Goal: Ask a question: Seek information or help from site administrators or community

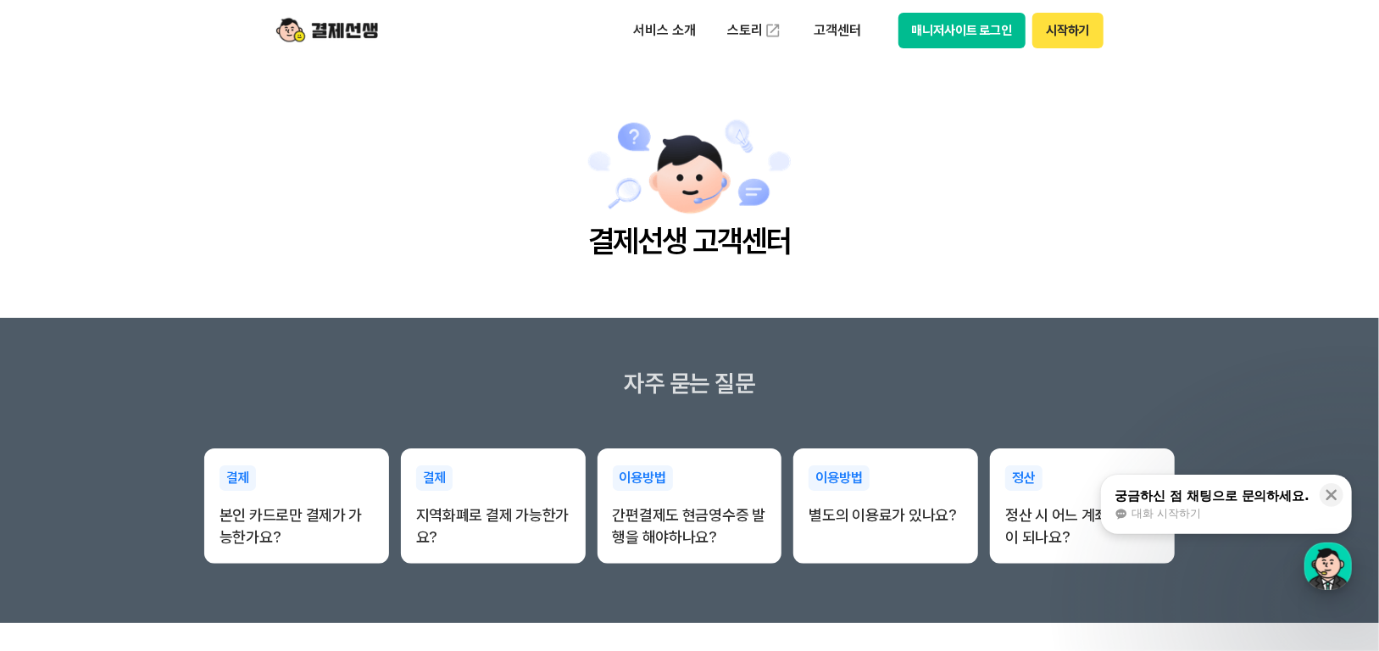
click at [1348, 570] on div "button" at bounding box center [1327, 565] width 47 height 47
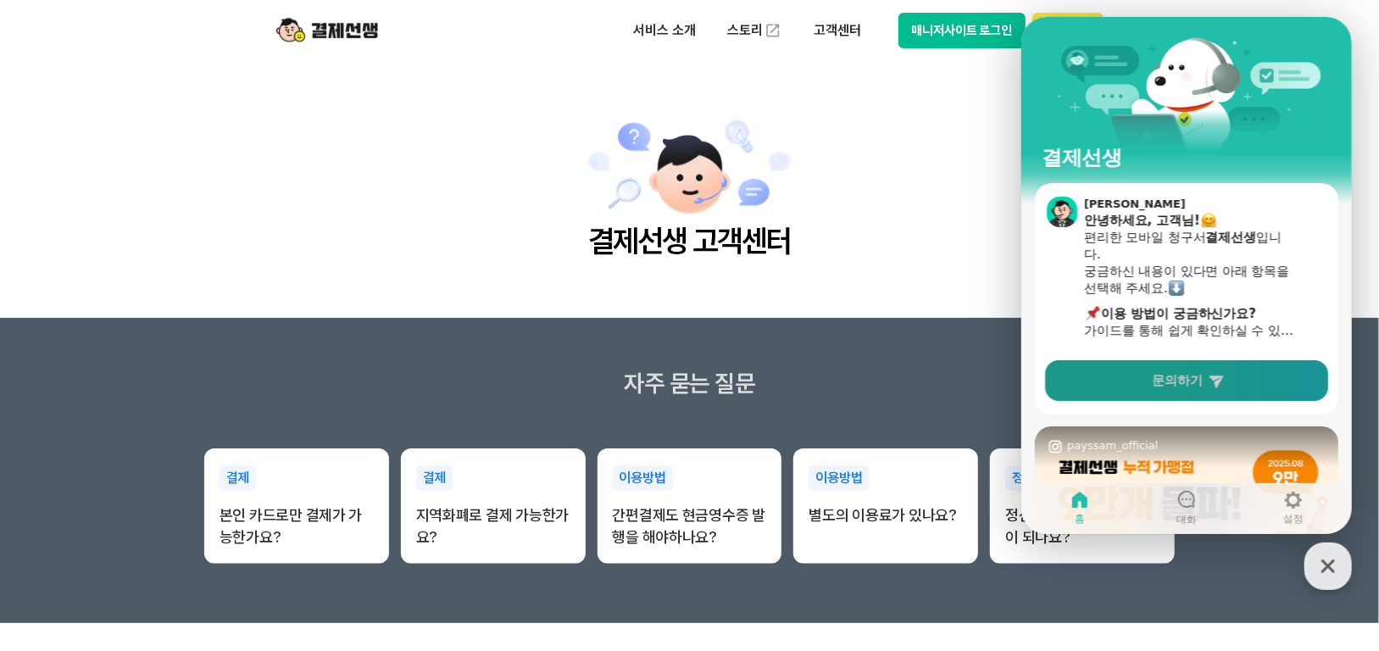
click at [1192, 394] on link "문의하기" at bounding box center [1185, 380] width 283 height 41
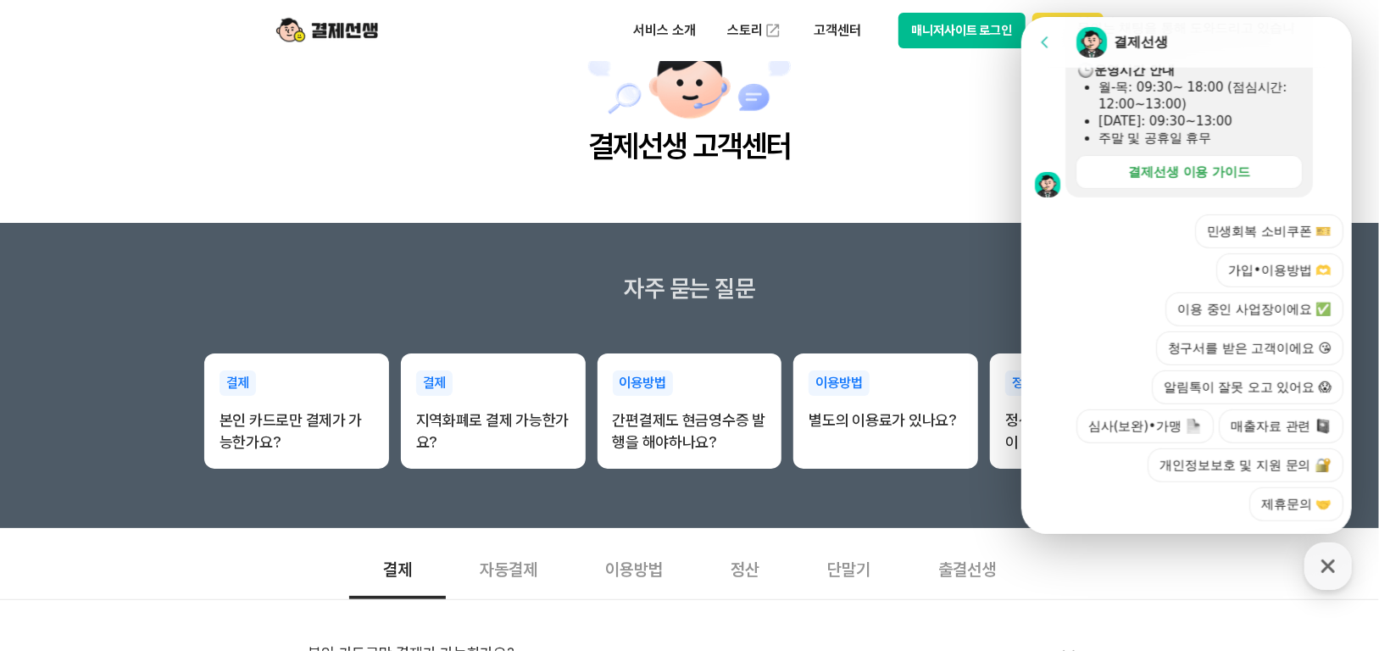
scroll to position [170, 0]
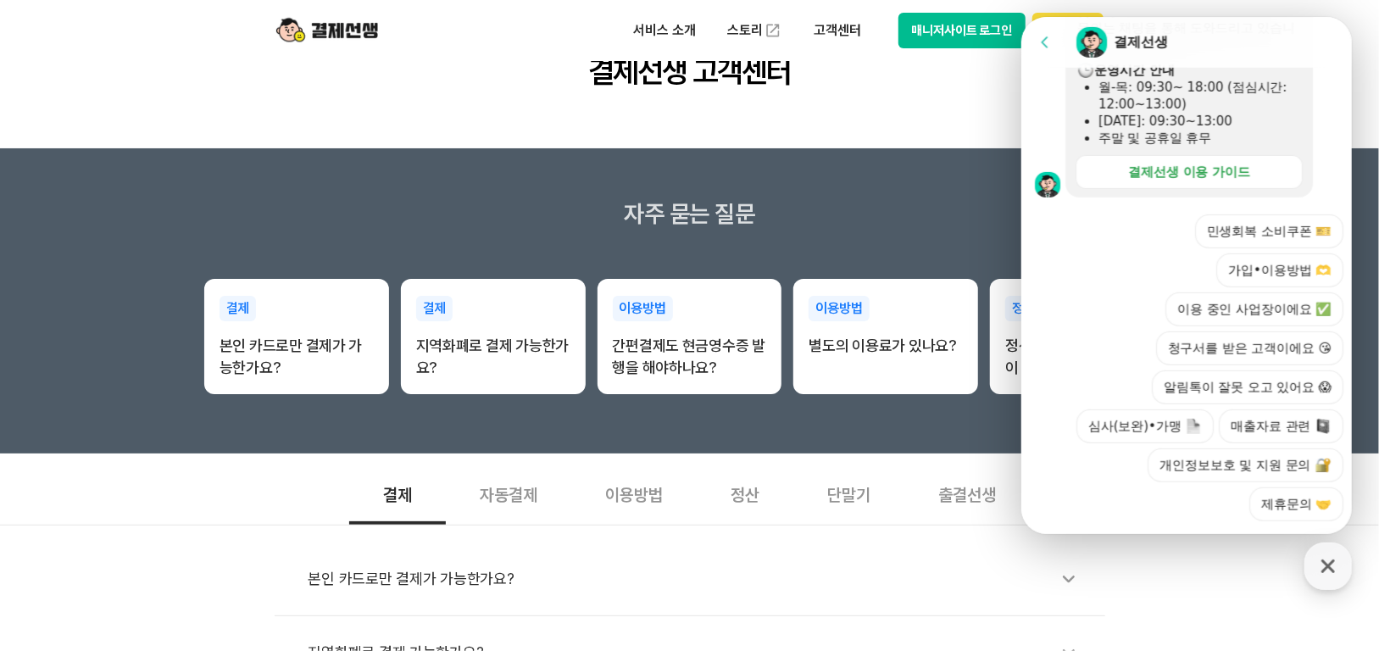
click at [1171, 521] on div at bounding box center [1188, 544] width 336 height 46
click at [1257, 292] on button "이용 중인 사업장이에요 ✅" at bounding box center [1253, 309] width 178 height 34
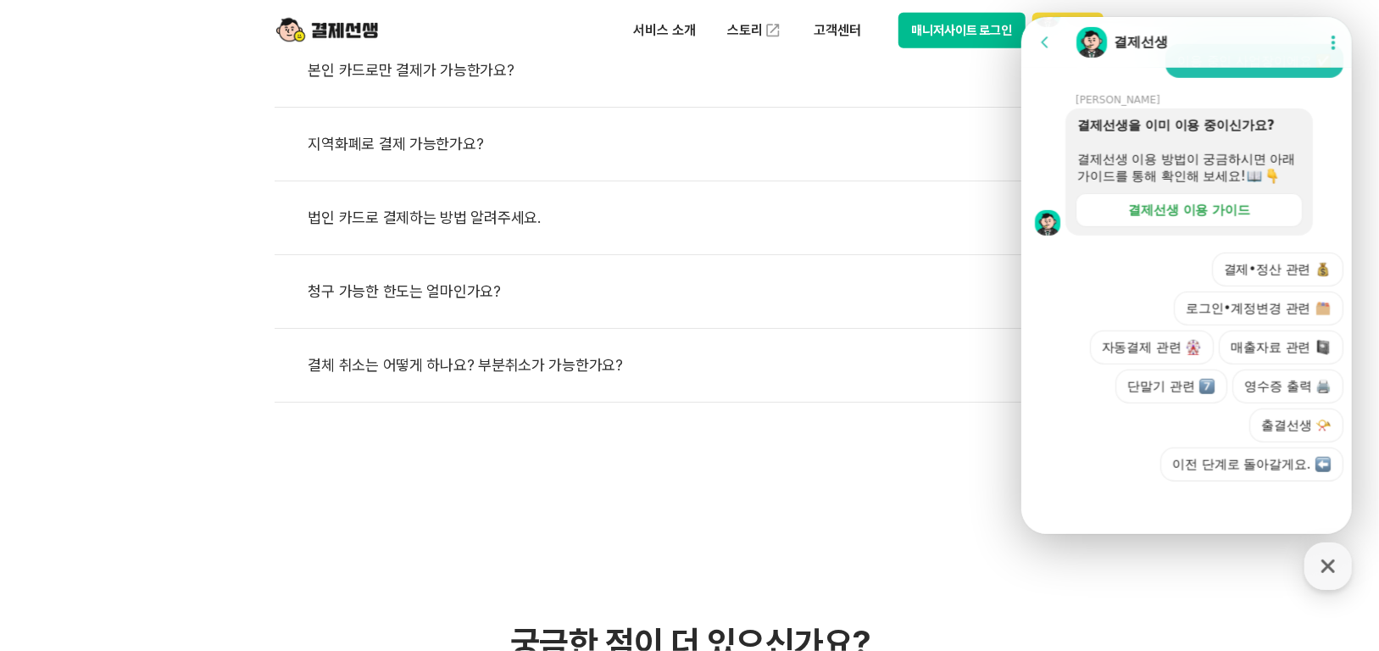
scroll to position [727, 0]
click at [1156, 342] on button "자동결제 관련" at bounding box center [1151, 348] width 125 height 34
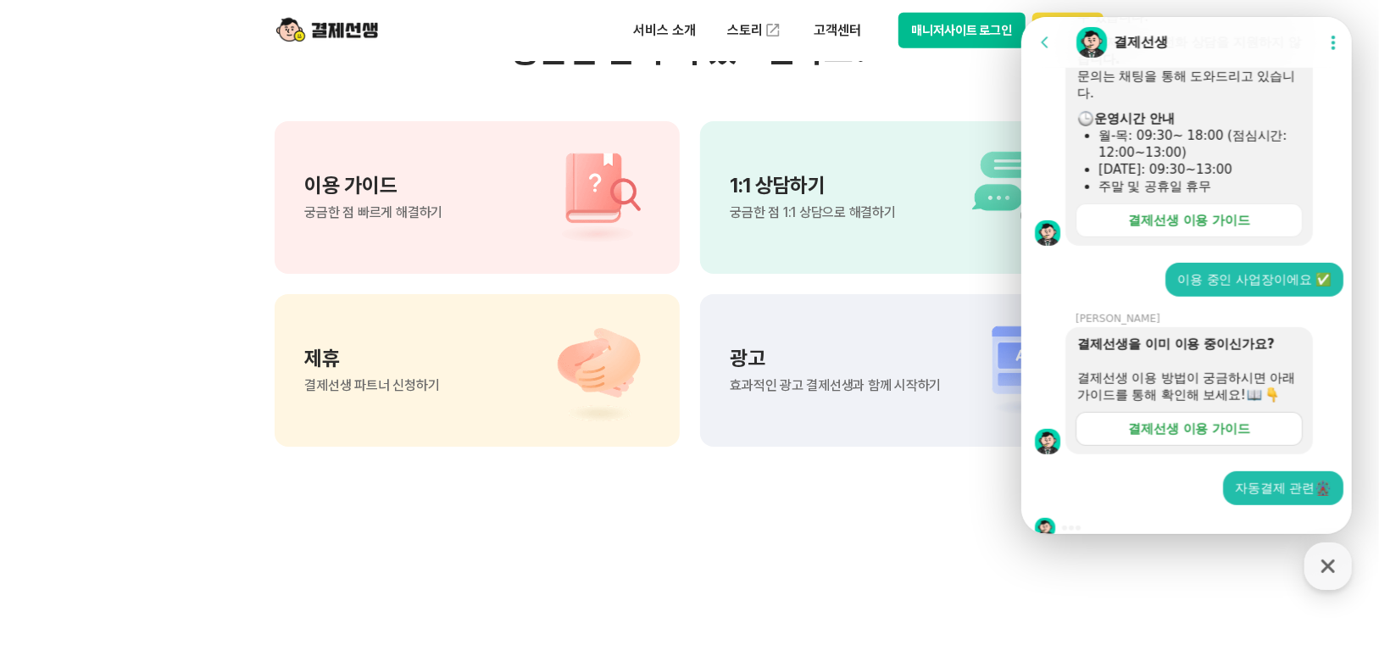
scroll to position [533, 0]
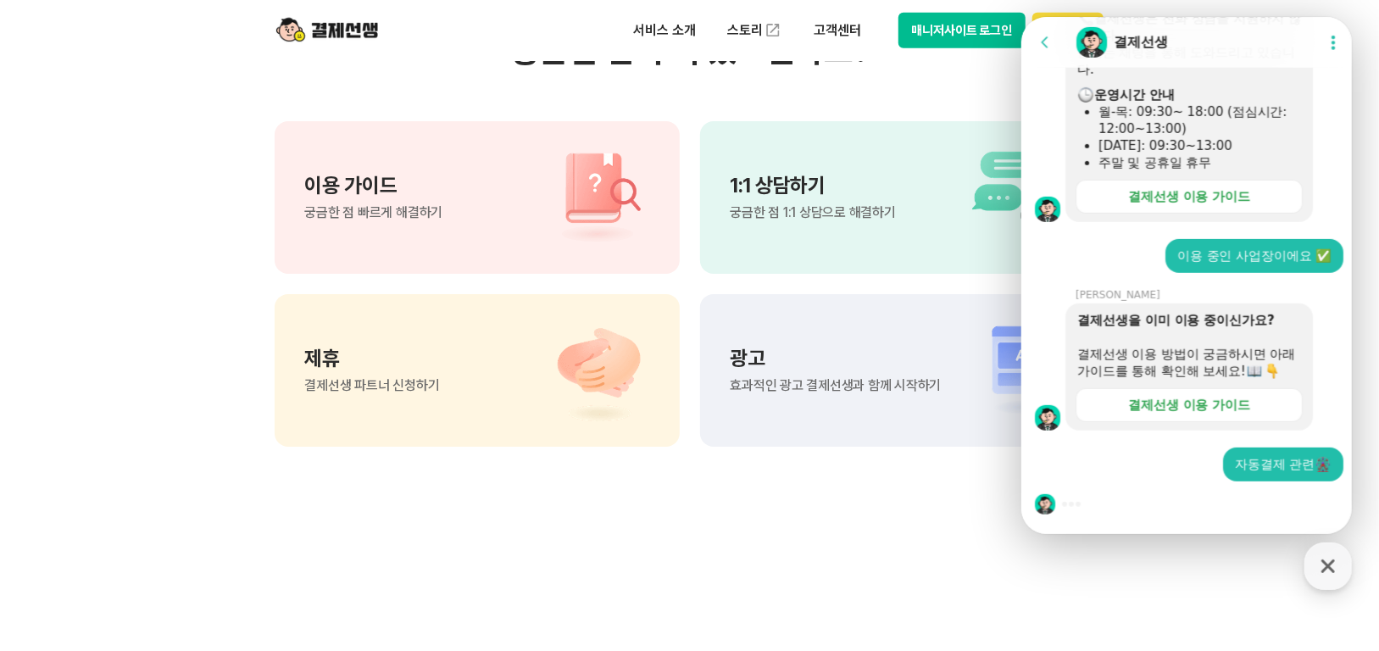
click at [1235, 503] on div at bounding box center [1188, 504] width 336 height 46
click at [1162, 519] on div at bounding box center [1188, 504] width 336 height 46
click at [1125, 511] on div at bounding box center [1188, 504] width 336 height 46
click at [1055, 509] on div at bounding box center [1188, 504] width 336 height 46
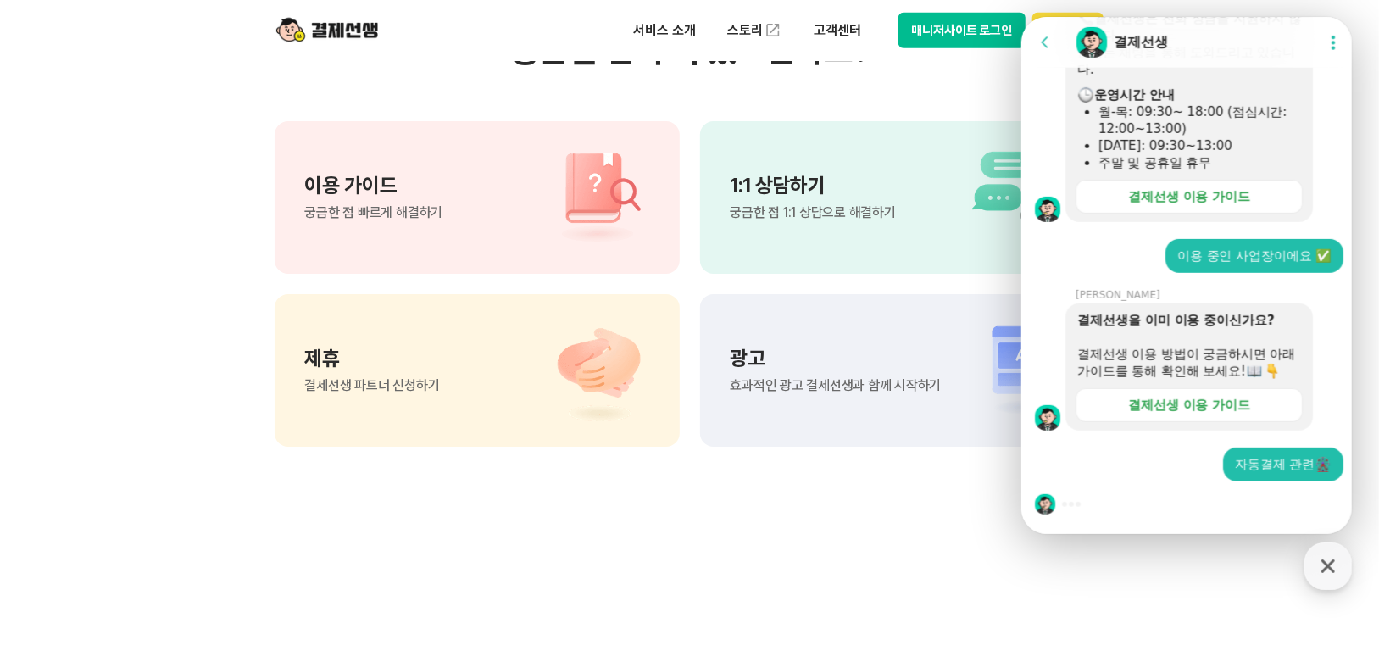
click at [1092, 464] on div "자동결제 관련" at bounding box center [1188, 464] width 336 height 34
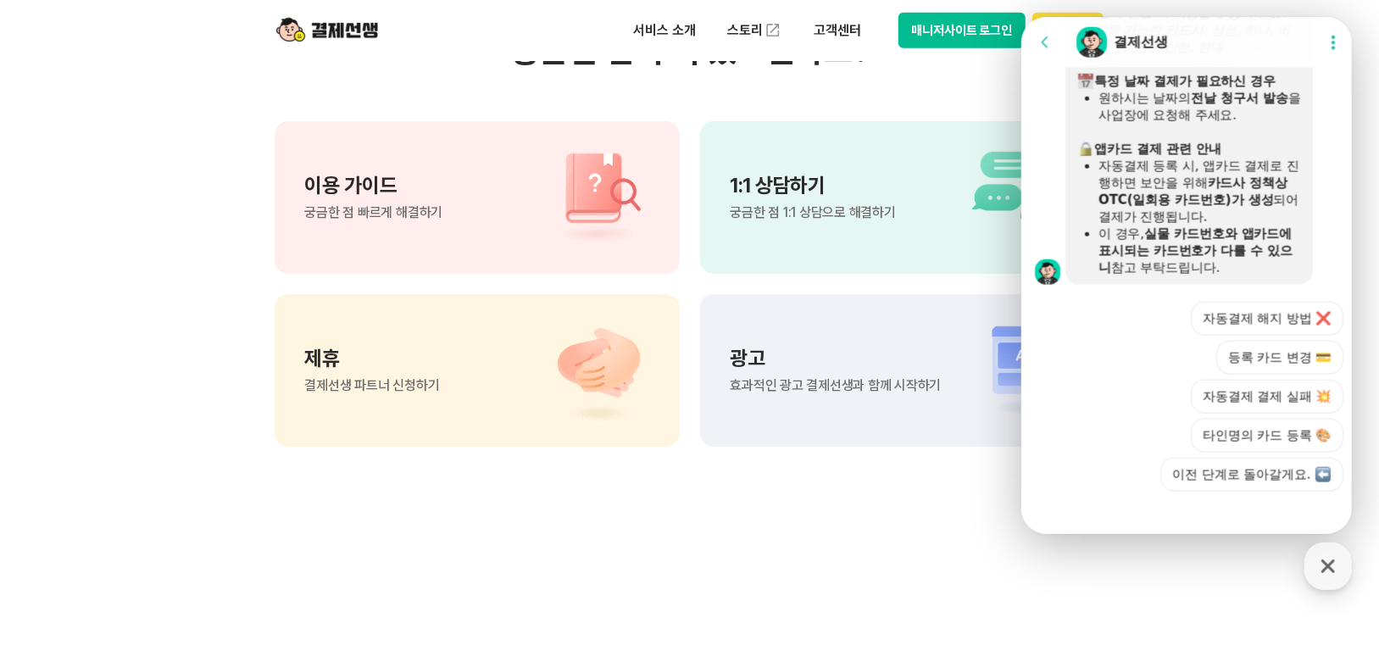
scroll to position [1245, 0]
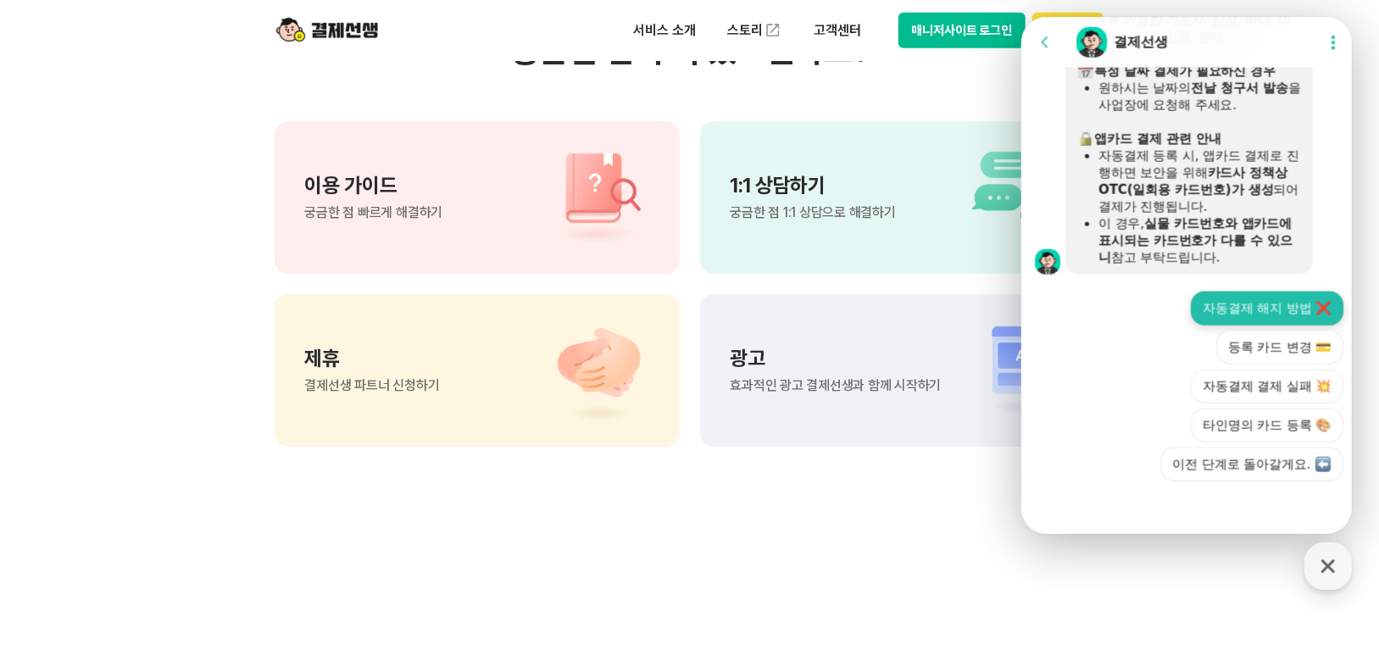
click at [1239, 318] on button "자동결제 해지 방법 ❌" at bounding box center [1266, 309] width 153 height 34
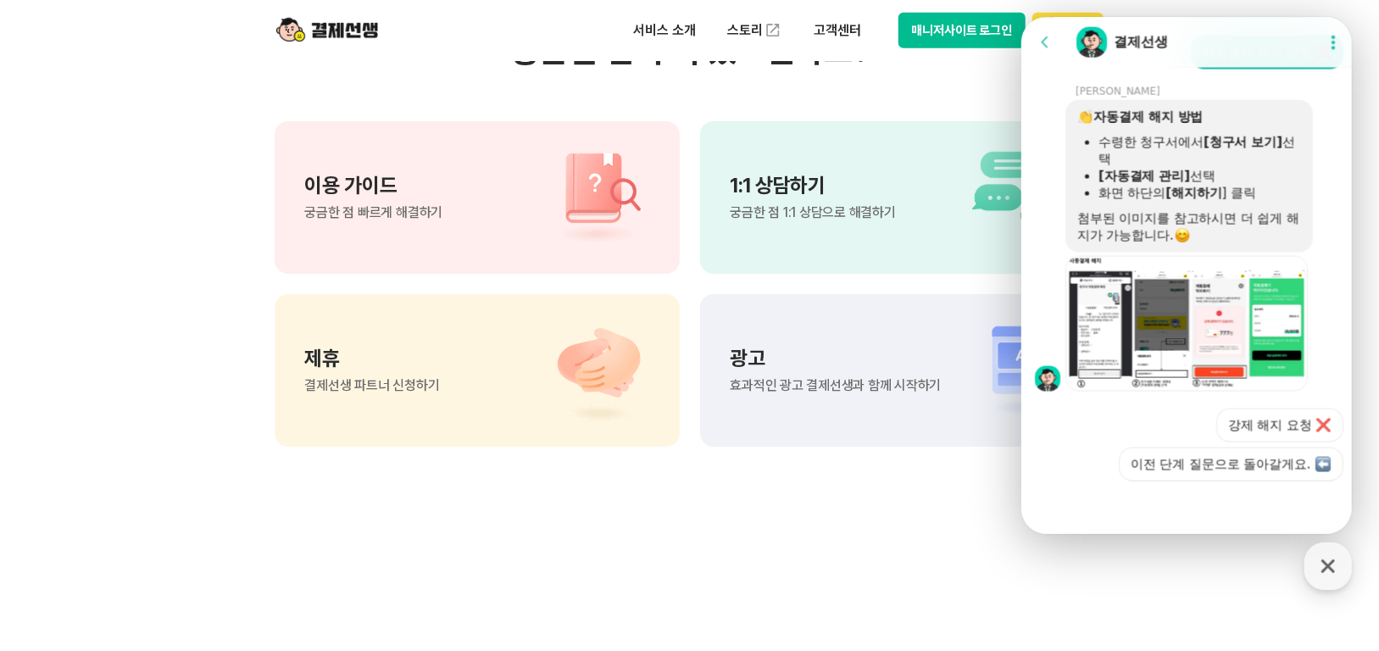
scroll to position [1502, 0]
drag, startPoint x: 658, startPoint y: 490, endPoint x: 648, endPoint y: 480, distance: 14.4
click at [658, 490] on section "궁금한 점이 더 있으신가요? 이용 가이드 궁금한 점 빠르게 해결하기 1:1 상담하기 궁금한 점 1:1 상담으로 해결하기 제휴 결제선생 파트너 …" at bounding box center [689, 238] width 1379 height 858
click at [1336, 565] on icon "button" at bounding box center [1328, 566] width 31 height 31
